Goal: Navigation & Orientation: Find specific page/section

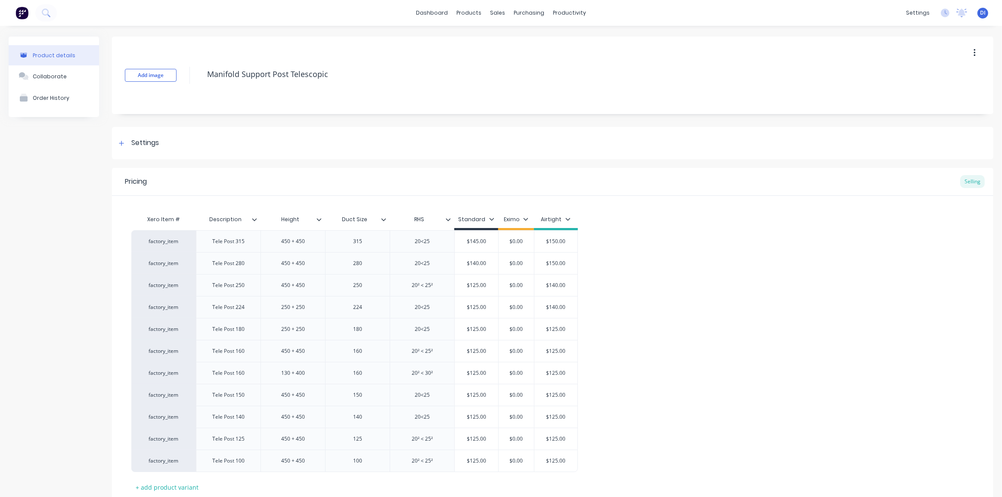
click at [712, 170] on div "Pricing Selling" at bounding box center [552, 182] width 881 height 28
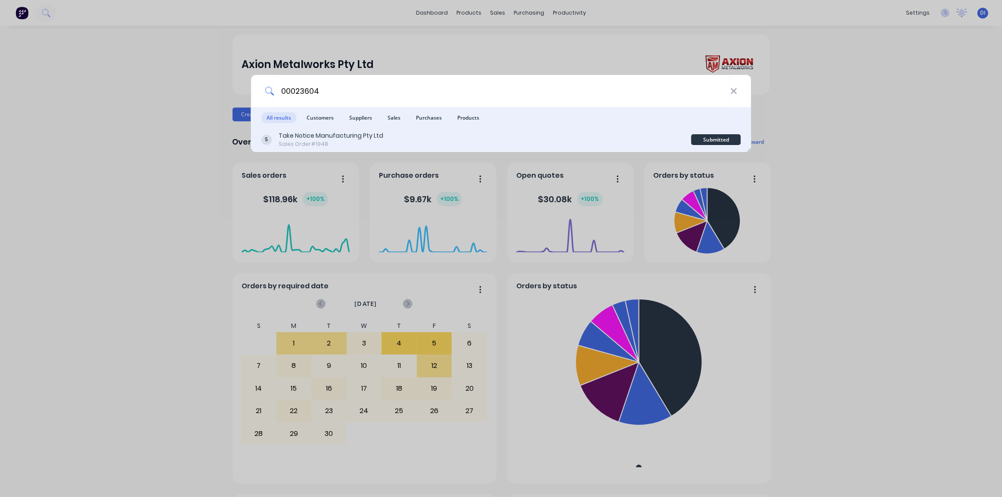
type input "00023604"
click at [414, 139] on div "Take Notice Manufacturing Pty Ltd Sales Order #1948" at bounding box center [476, 139] width 430 height 17
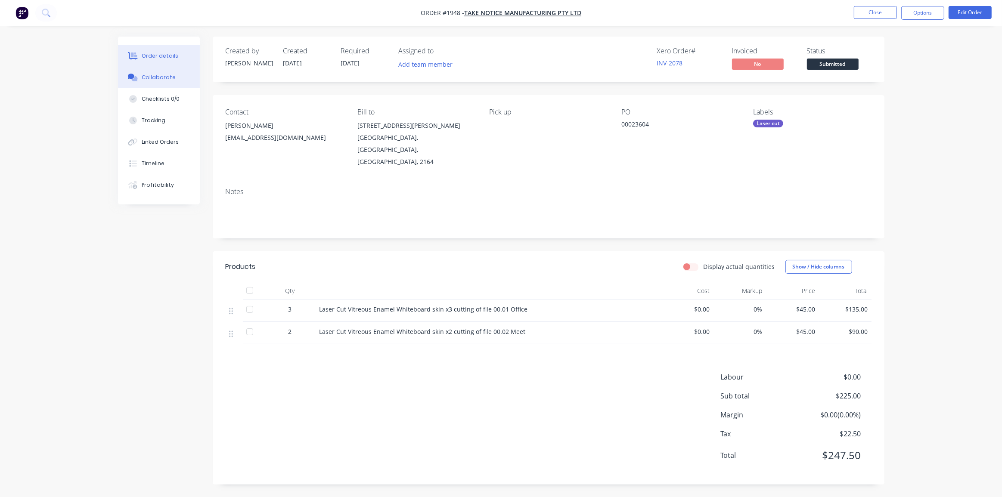
click at [139, 77] on button "Collaborate" at bounding box center [159, 78] width 82 height 22
